Goal: Task Accomplishment & Management: Use online tool/utility

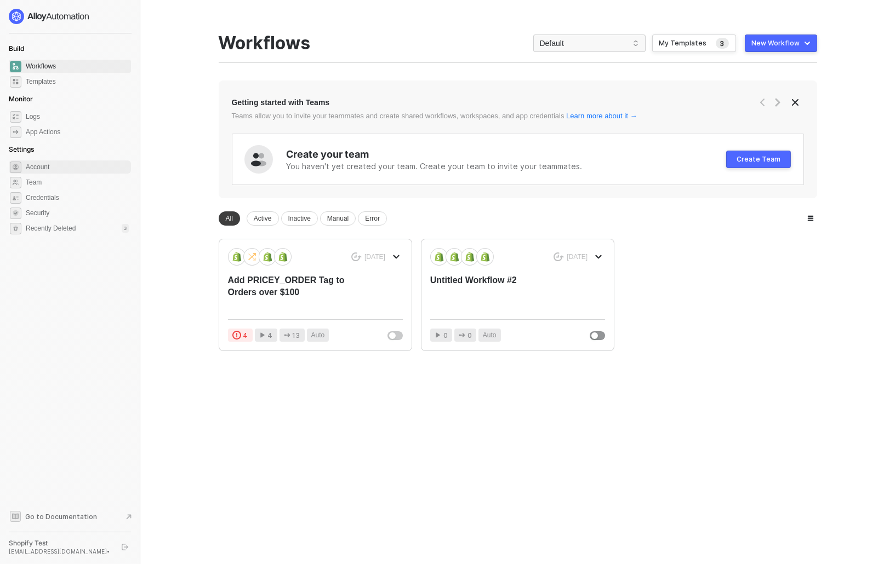
click at [37, 167] on span "Account" at bounding box center [77, 167] width 103 height 13
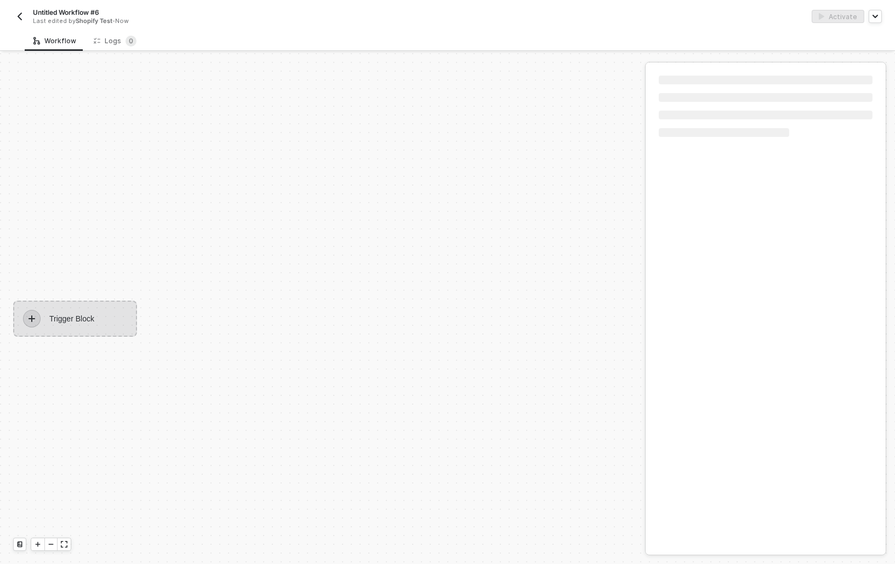
scroll to position [20, 0]
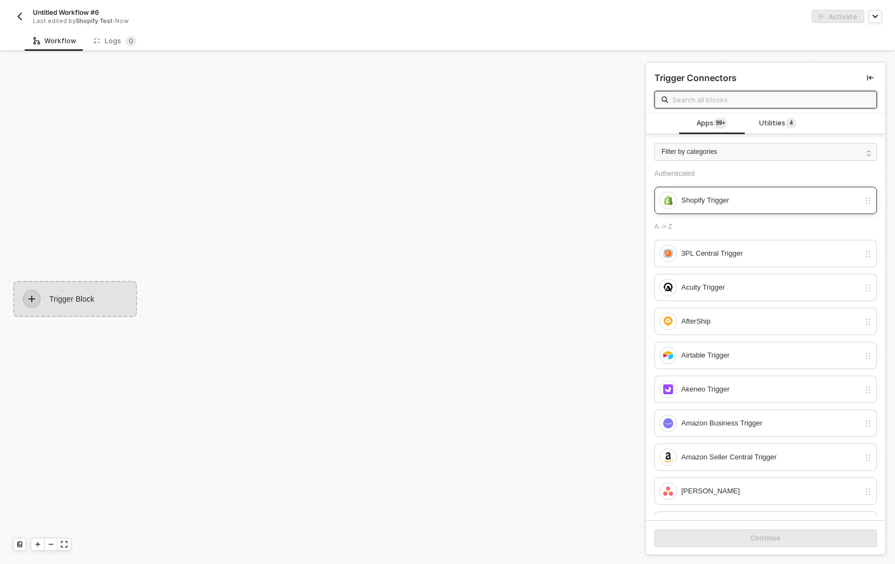
click at [776, 198] on div "Shopify Trigger" at bounding box center [770, 201] width 178 height 12
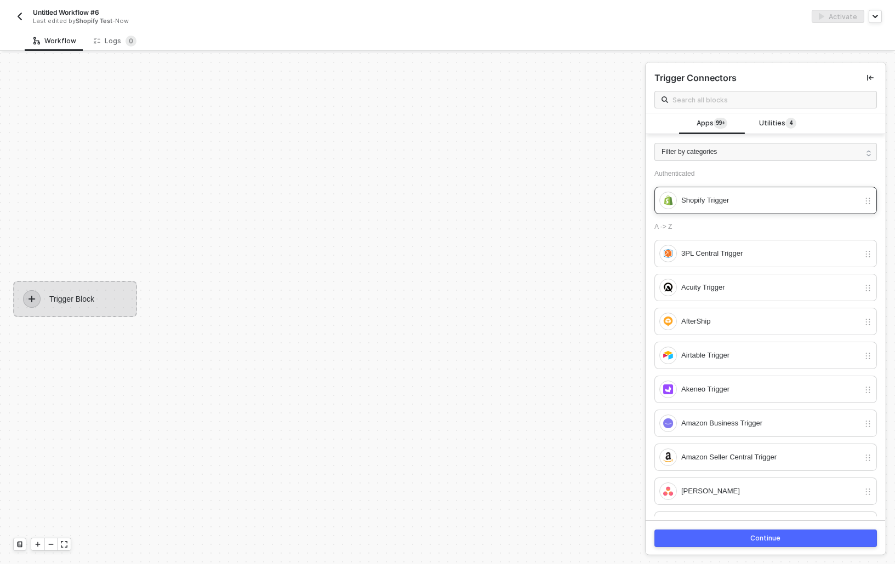
click at [866, 205] on div at bounding box center [868, 201] width 8 height 12
click at [733, 201] on div "Shopify Trigger" at bounding box center [770, 201] width 178 height 12
click at [769, 536] on div "Continue" at bounding box center [766, 538] width 30 height 9
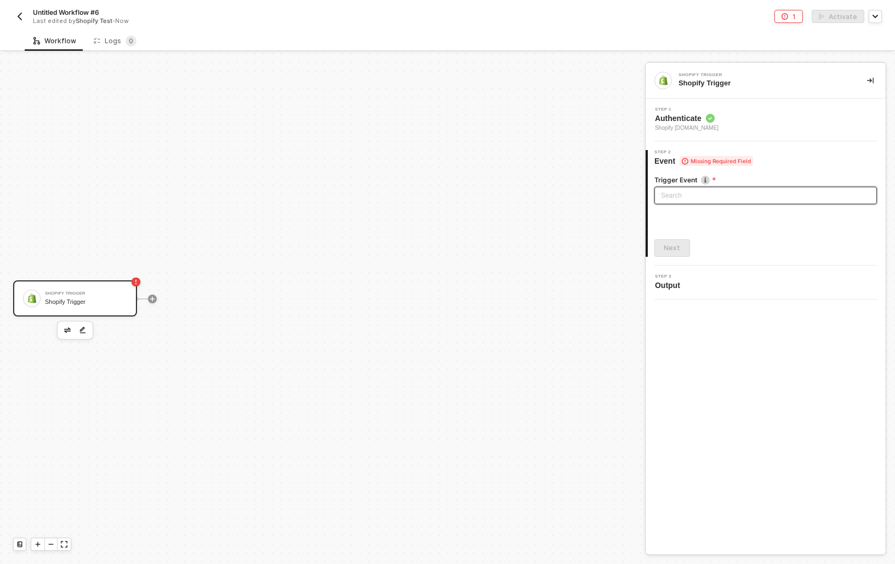
click at [738, 201] on input "search" at bounding box center [765, 195] width 209 height 16
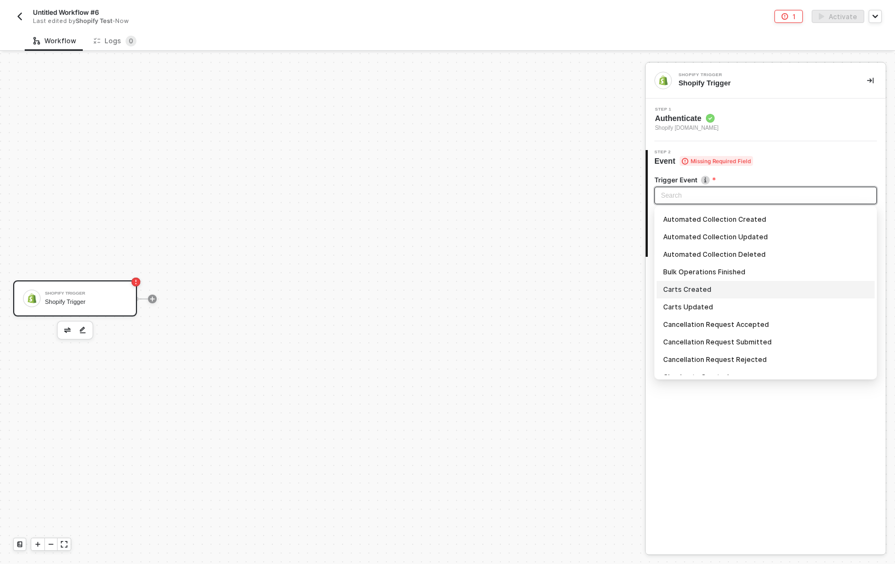
click at [718, 286] on div "Carts Created" at bounding box center [765, 290] width 205 height 12
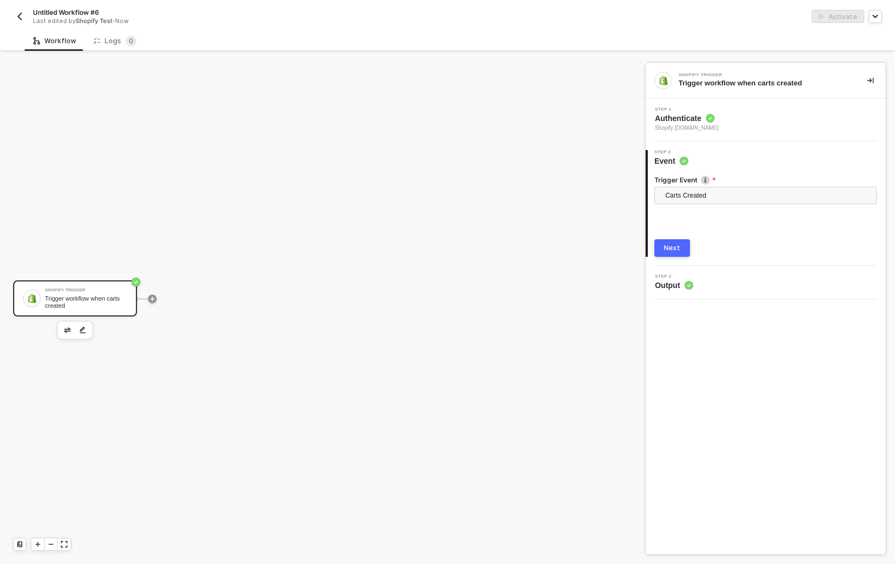
click at [668, 241] on button "Next" at bounding box center [672, 248] width 36 height 18
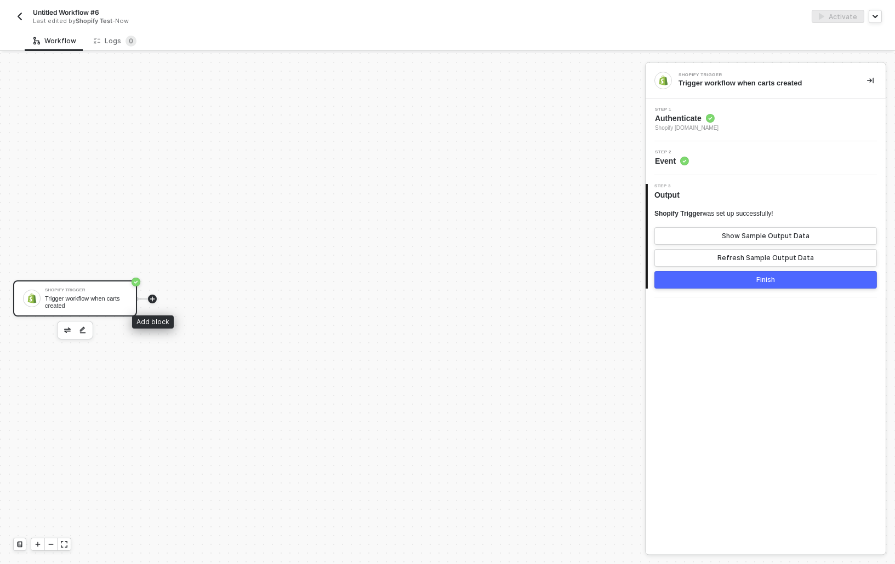
click at [153, 300] on icon "icon-play" at bounding box center [152, 299] width 7 height 7
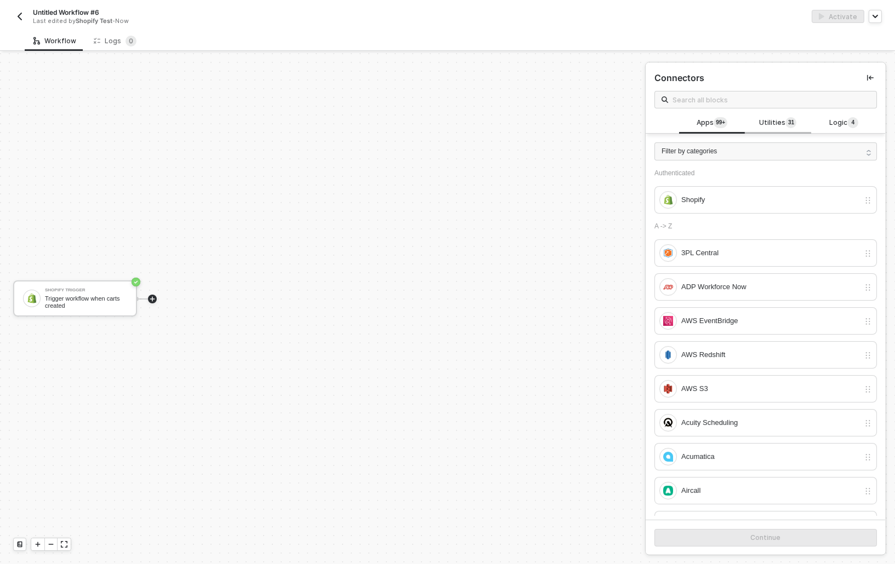
click at [775, 117] on span "Utilities 3 1" at bounding box center [777, 123] width 37 height 12
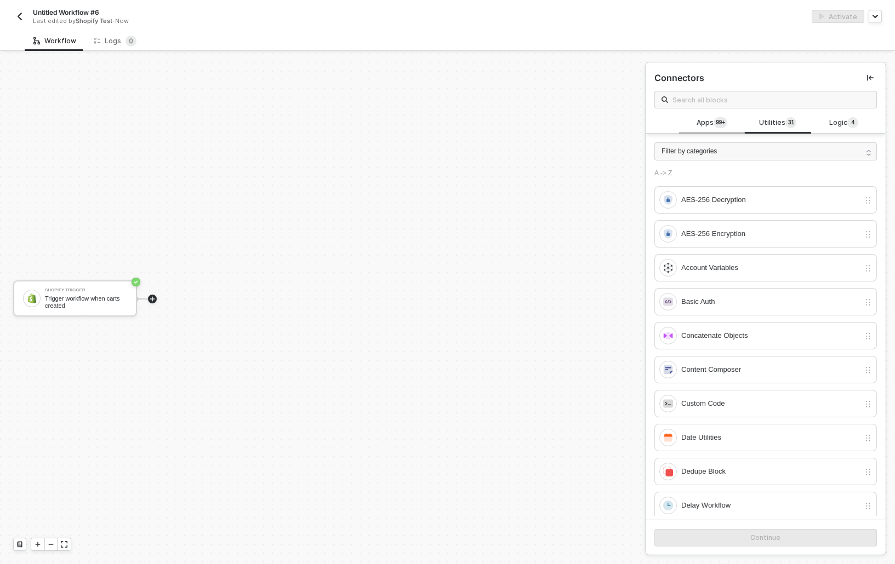
click at [711, 127] on span "Apps 99+" at bounding box center [711, 123] width 31 height 12
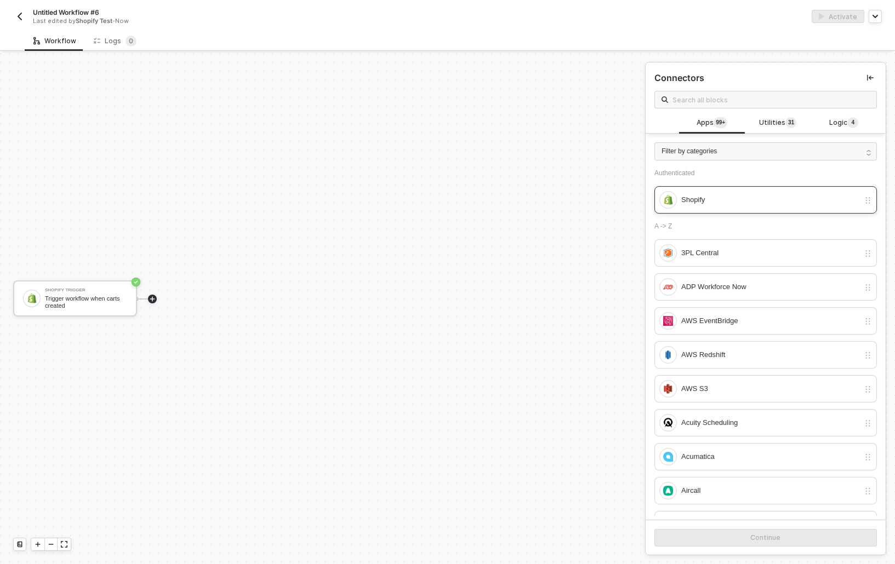
click at [740, 194] on div "Shopify" at bounding box center [770, 200] width 178 height 12
click at [768, 547] on button "Continue" at bounding box center [765, 538] width 222 height 18
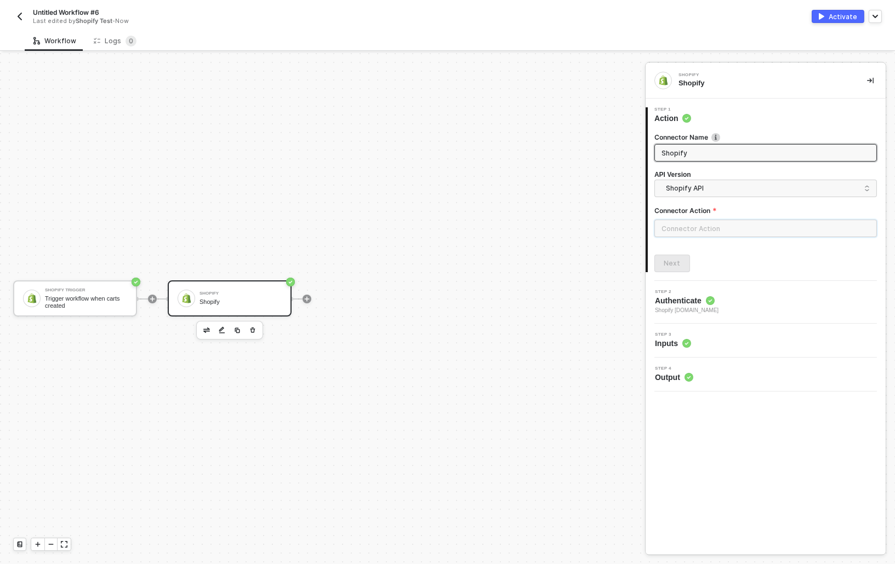
click at [745, 221] on input "text" at bounding box center [765, 229] width 222 height 18
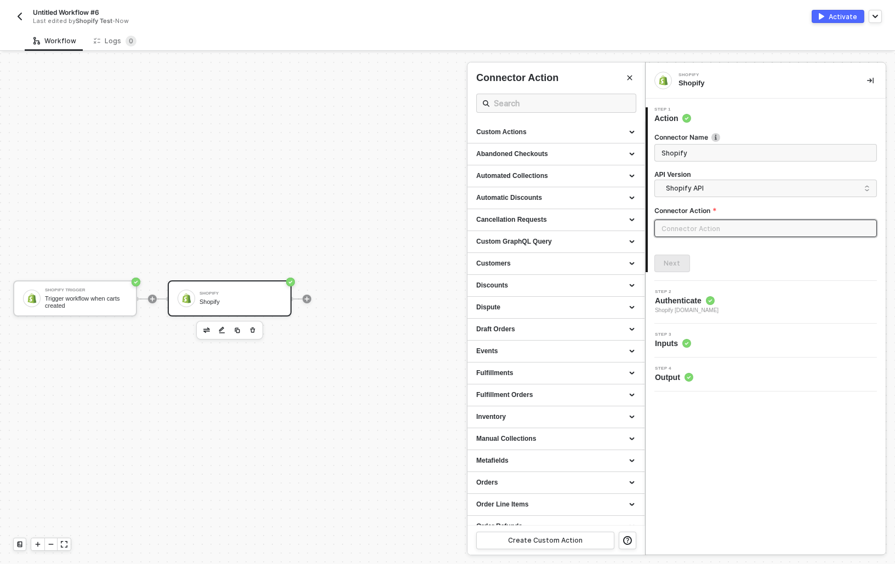
click at [747, 229] on input "text" at bounding box center [765, 229] width 222 height 18
click at [740, 185] on span "Shopify API" at bounding box center [768, 188] width 204 height 12
click at [720, 231] on input "text" at bounding box center [765, 229] width 222 height 18
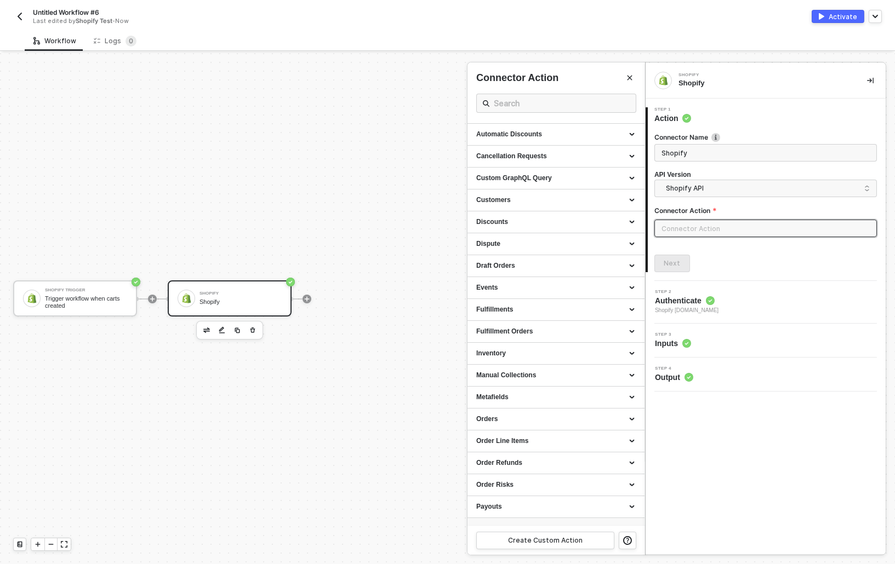
scroll to position [0, 0]
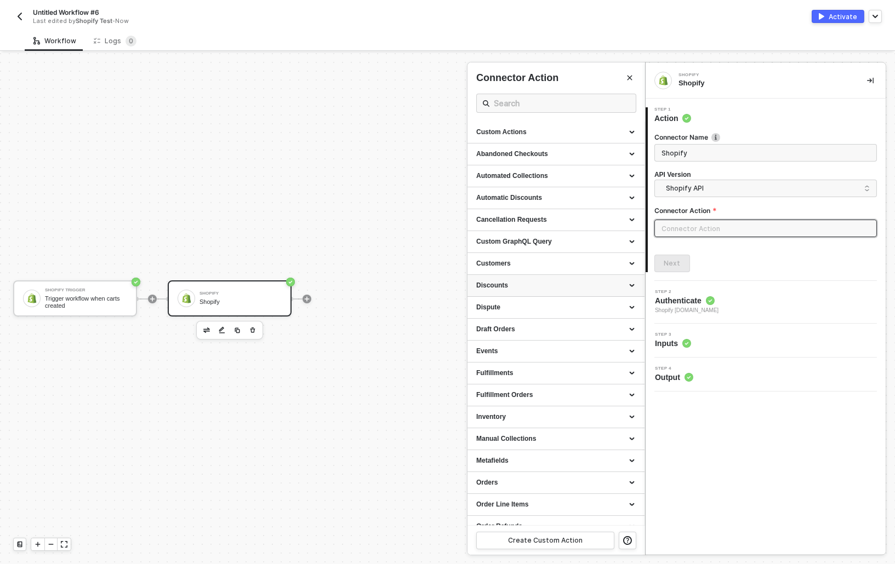
click at [538, 290] on div "Discounts" at bounding box center [555, 286] width 177 height 22
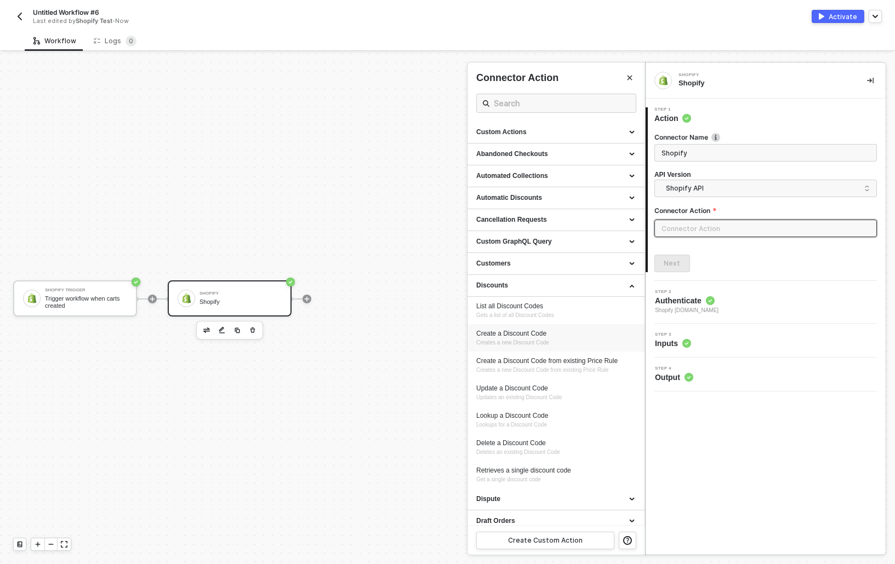
click at [569, 333] on div "Create a Discount Code" at bounding box center [555, 333] width 159 height 9
type input "Creates a new Discount Code"
type input "Discounts - Create a Discount Code"
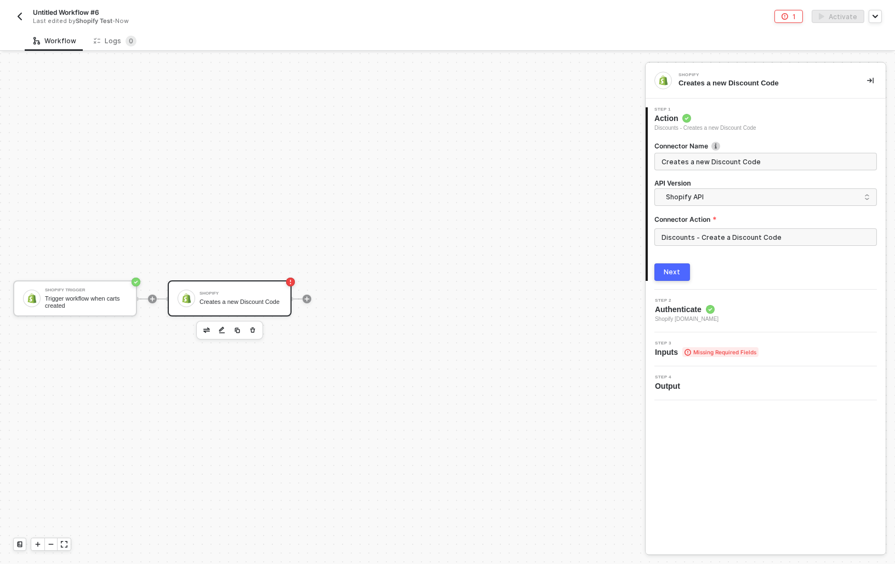
click at [667, 276] on div "Next" at bounding box center [672, 272] width 16 height 9
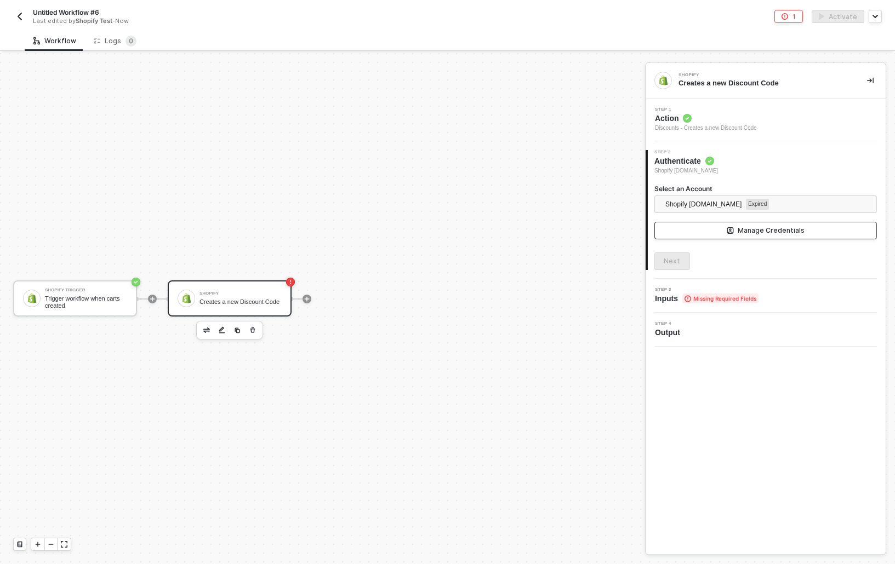
click at [812, 233] on button "Manage Credentials" at bounding box center [765, 231] width 222 height 18
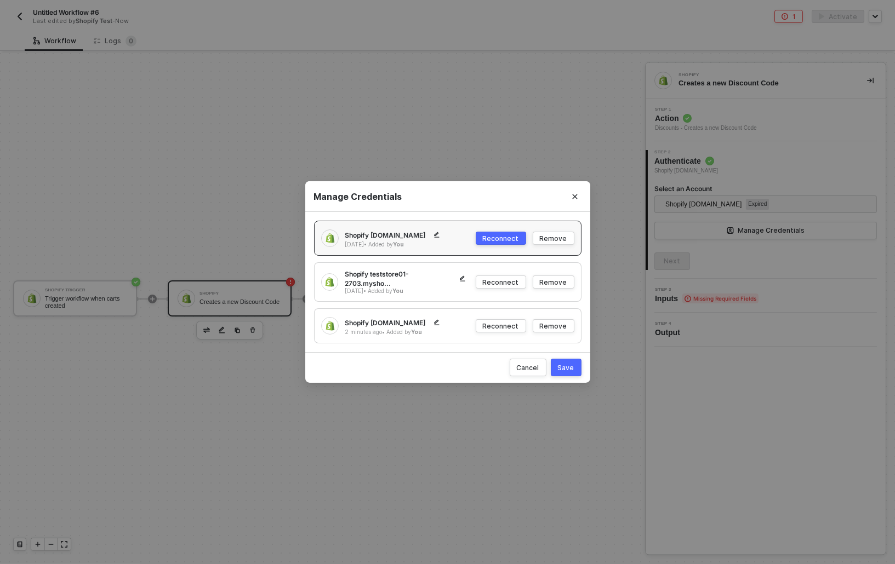
click at [405, 328] on div "2 minutes ago • Added by You" at bounding box center [397, 332] width 105 height 8
click at [440, 321] on icon "button" at bounding box center [436, 322] width 7 height 7
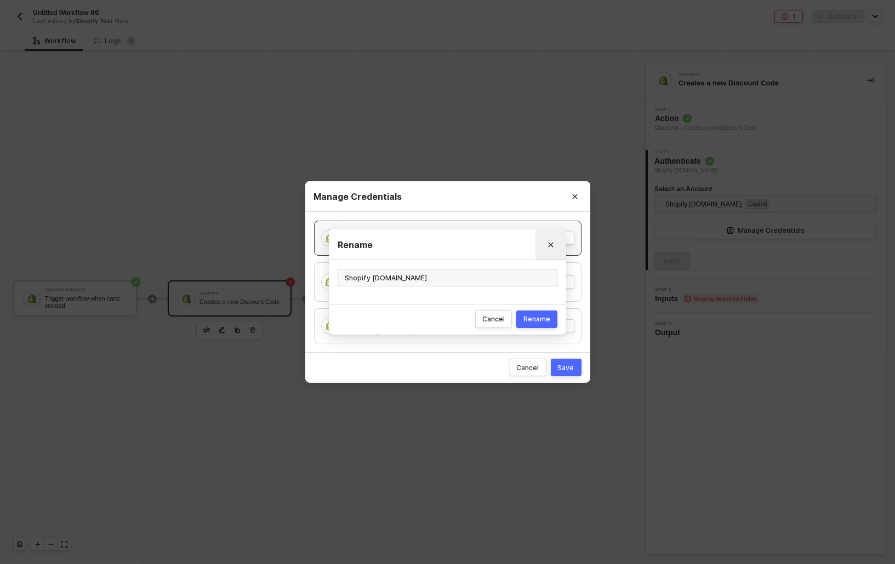
click at [552, 248] on icon "Close" at bounding box center [550, 245] width 7 height 7
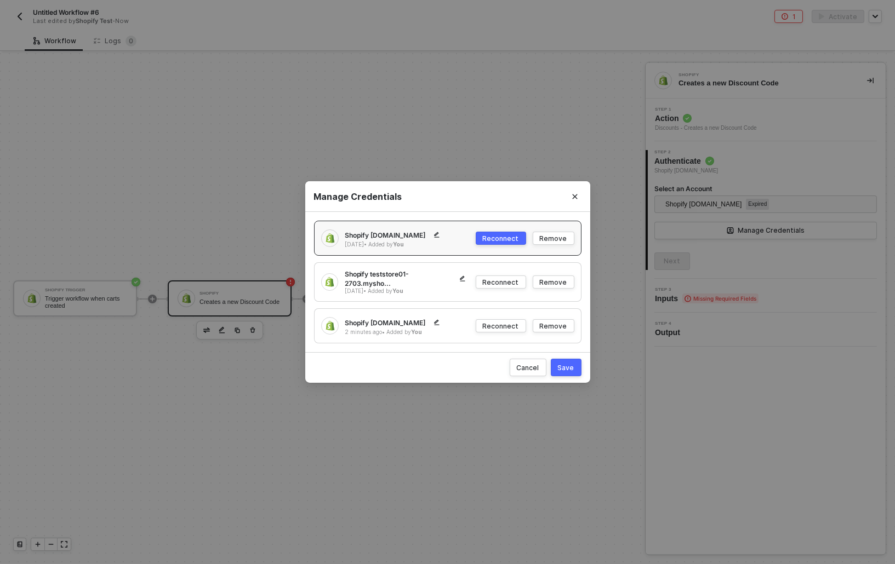
click at [369, 330] on div "2 minutes ago • Added by You" at bounding box center [397, 332] width 105 height 8
click at [325, 323] on img at bounding box center [330, 326] width 10 height 10
click at [392, 328] on div "2 minutes ago • Added by You" at bounding box center [397, 332] width 105 height 8
click at [492, 322] on div "Reconnect" at bounding box center [501, 326] width 36 height 9
click at [574, 371] on button "Save" at bounding box center [566, 368] width 31 height 18
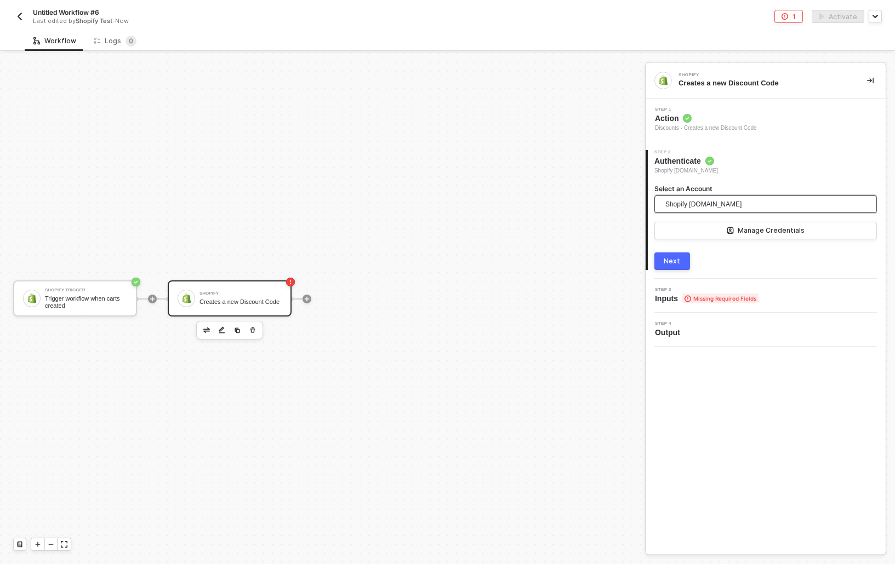
click at [741, 208] on span "Shopify [DOMAIN_NAME]" at bounding box center [703, 204] width 76 height 16
click at [18, 26] on div "Untitled Workflow #6 Last edited by Shopify Test - Now 1 Activate" at bounding box center [447, 15] width 868 height 31
click at [21, 16] on img "button" at bounding box center [19, 16] width 9 height 9
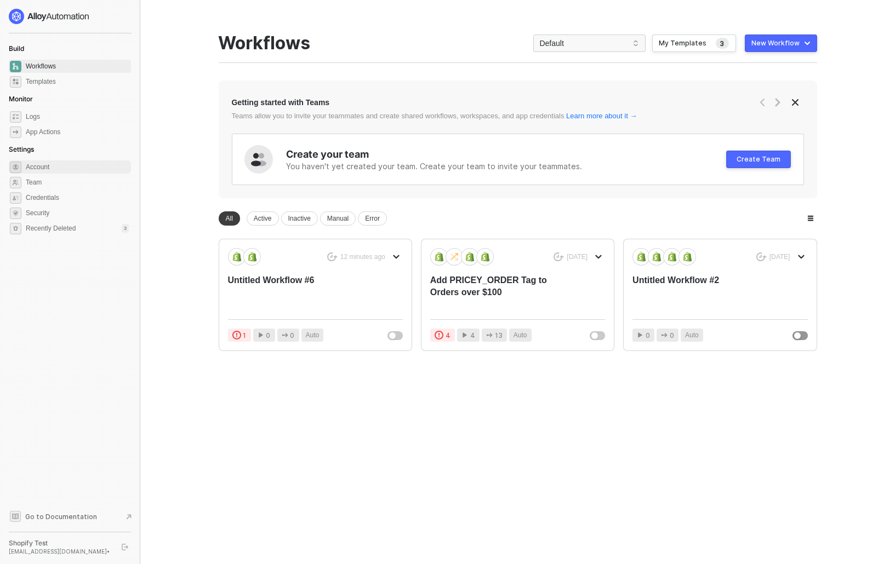
click at [56, 165] on span "Account" at bounding box center [77, 167] width 103 height 13
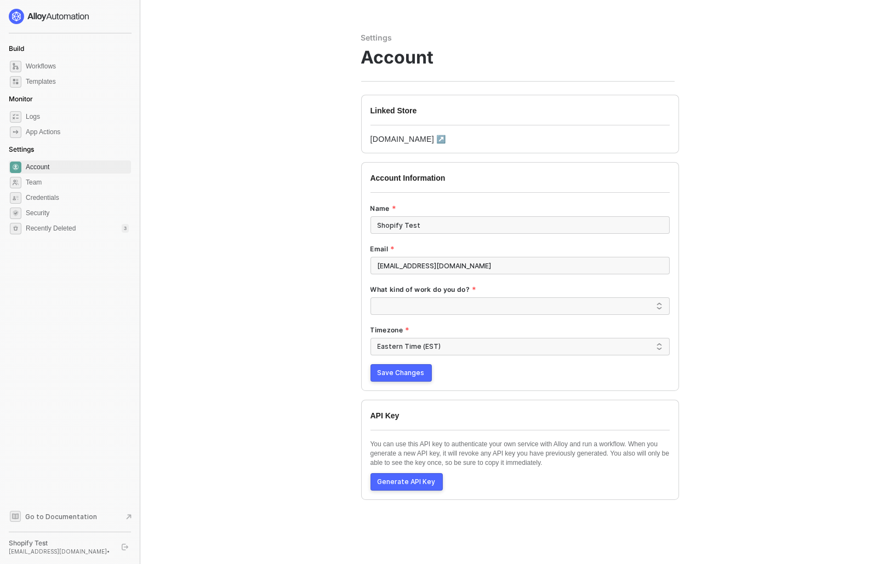
click at [379, 139] on link "388f8a-2.myshopify.com ↗" at bounding box center [408, 139] width 76 height 9
click at [43, 199] on span "Credentials" at bounding box center [77, 197] width 103 height 13
